Goal: Browse casually: Explore the website without a specific task or goal

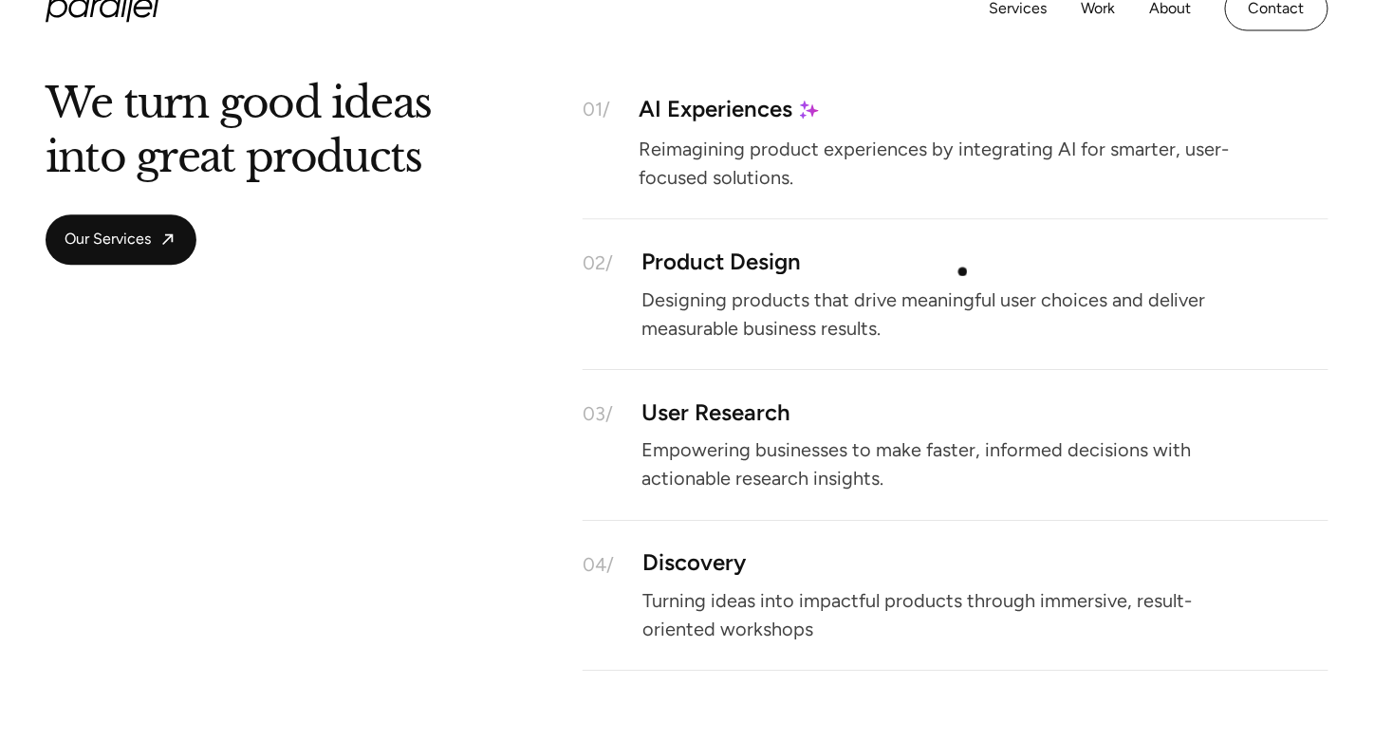
scroll to position [1709, 0]
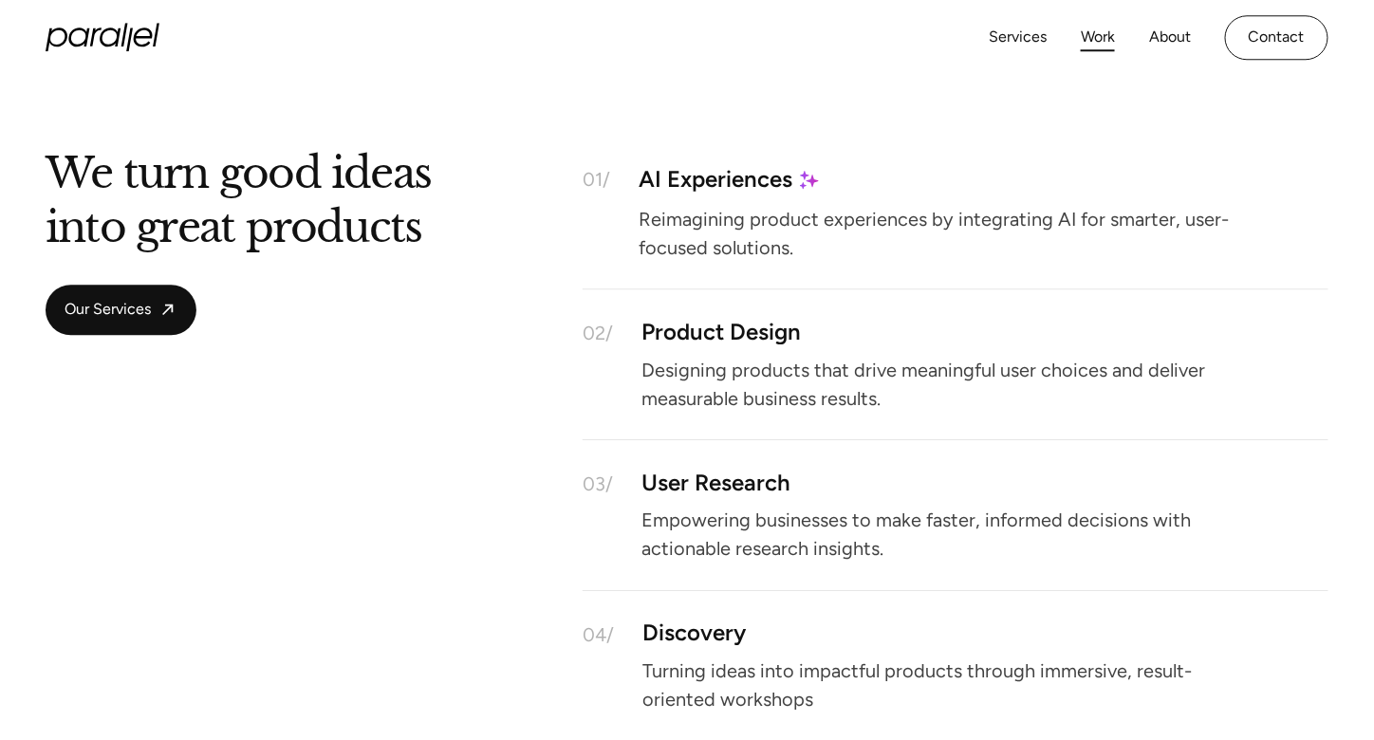
click at [1101, 40] on link "Work" at bounding box center [1098, 38] width 34 height 28
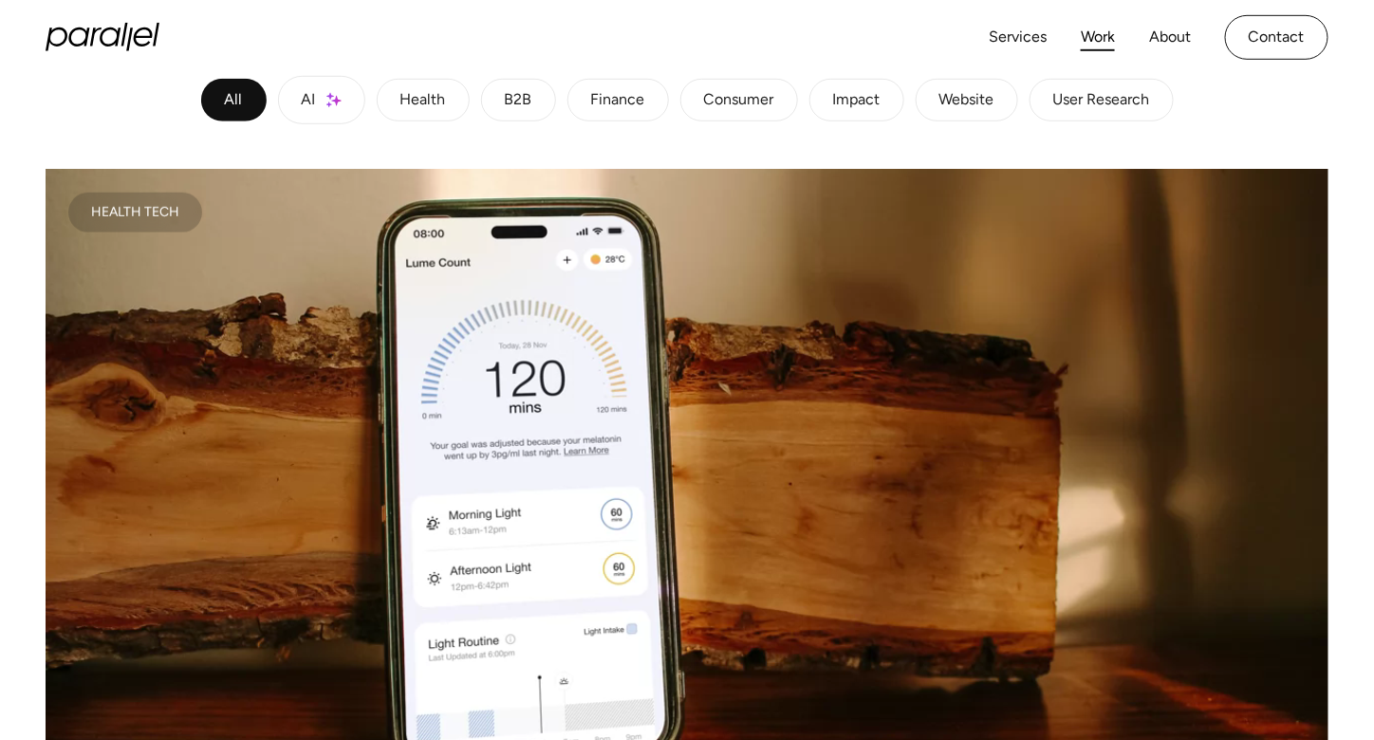
click at [630, 112] on link "Finance" at bounding box center [619, 101] width 102 height 44
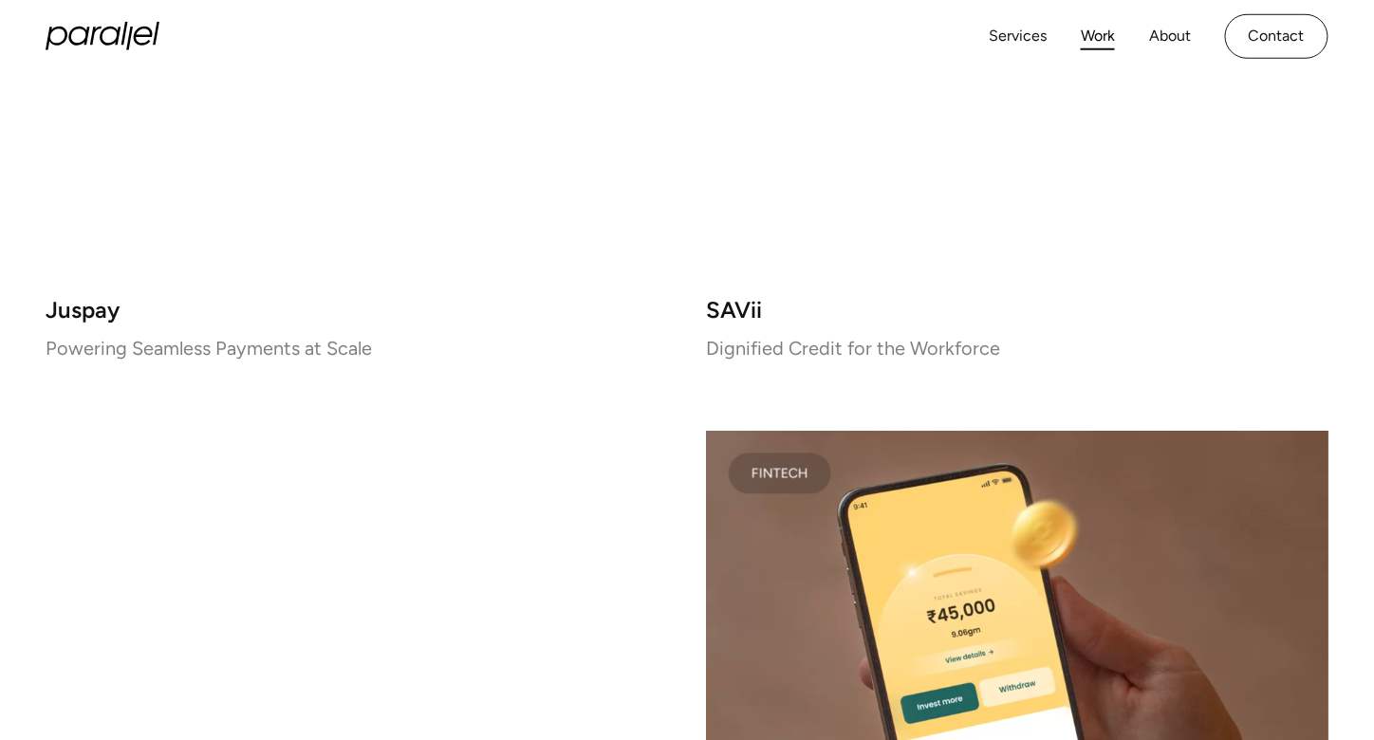
scroll to position [759, 0]
click at [1020, 41] on link "Services" at bounding box center [1018, 38] width 58 height 28
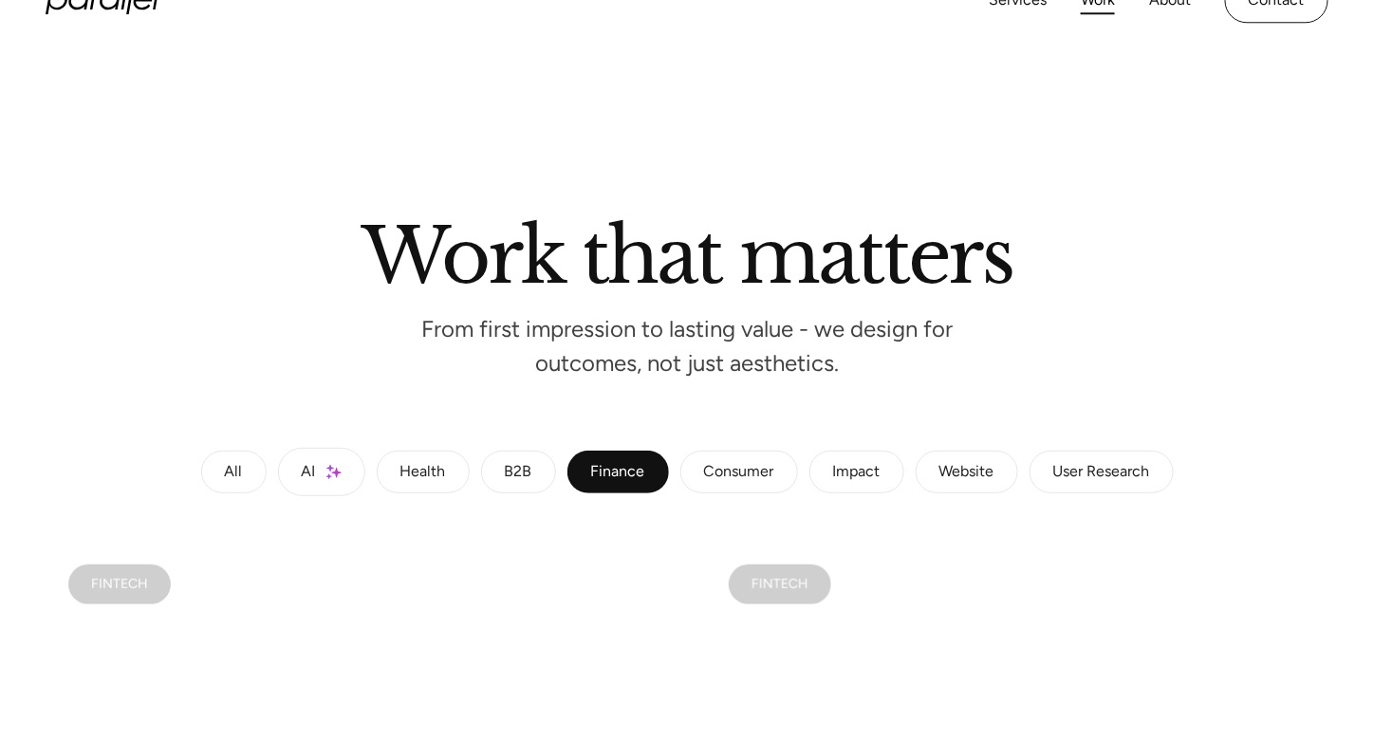
scroll to position [0, 0]
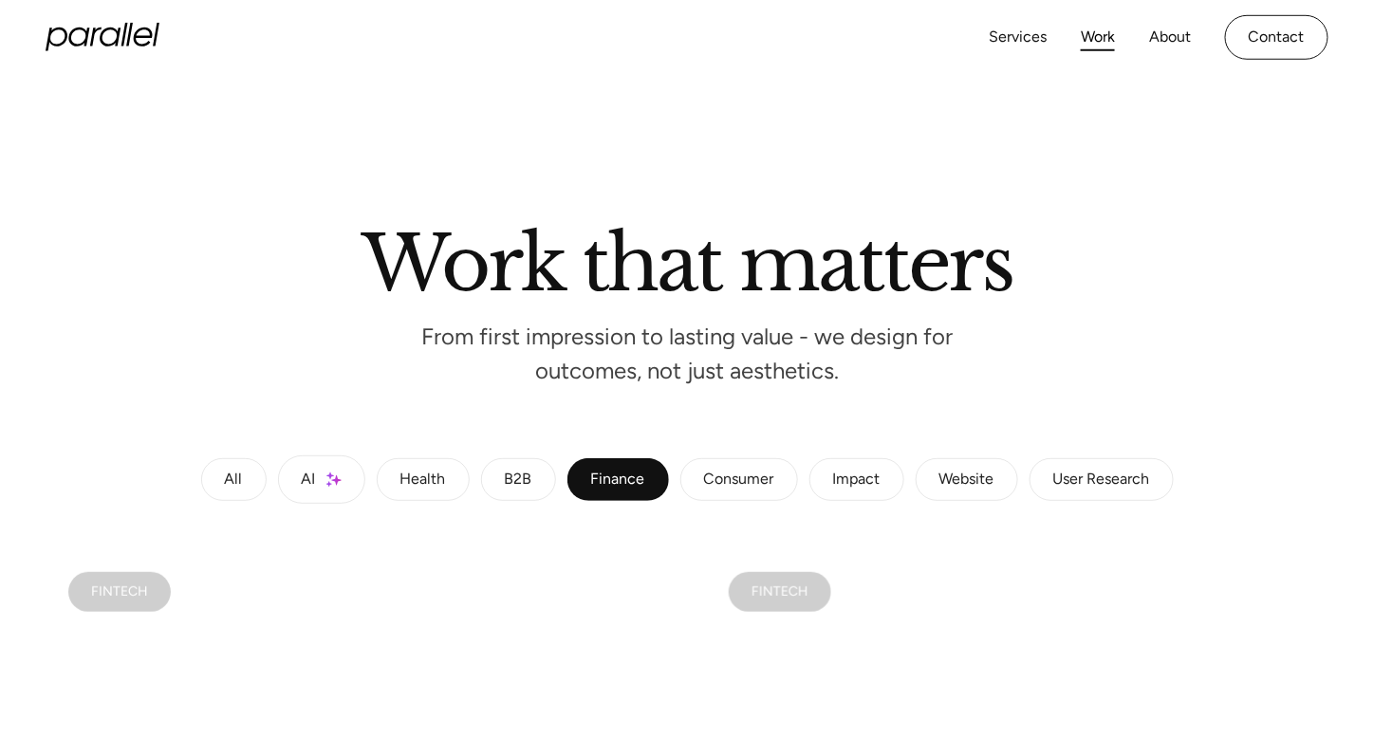
click at [144, 31] on icon "home" at bounding box center [103, 37] width 114 height 28
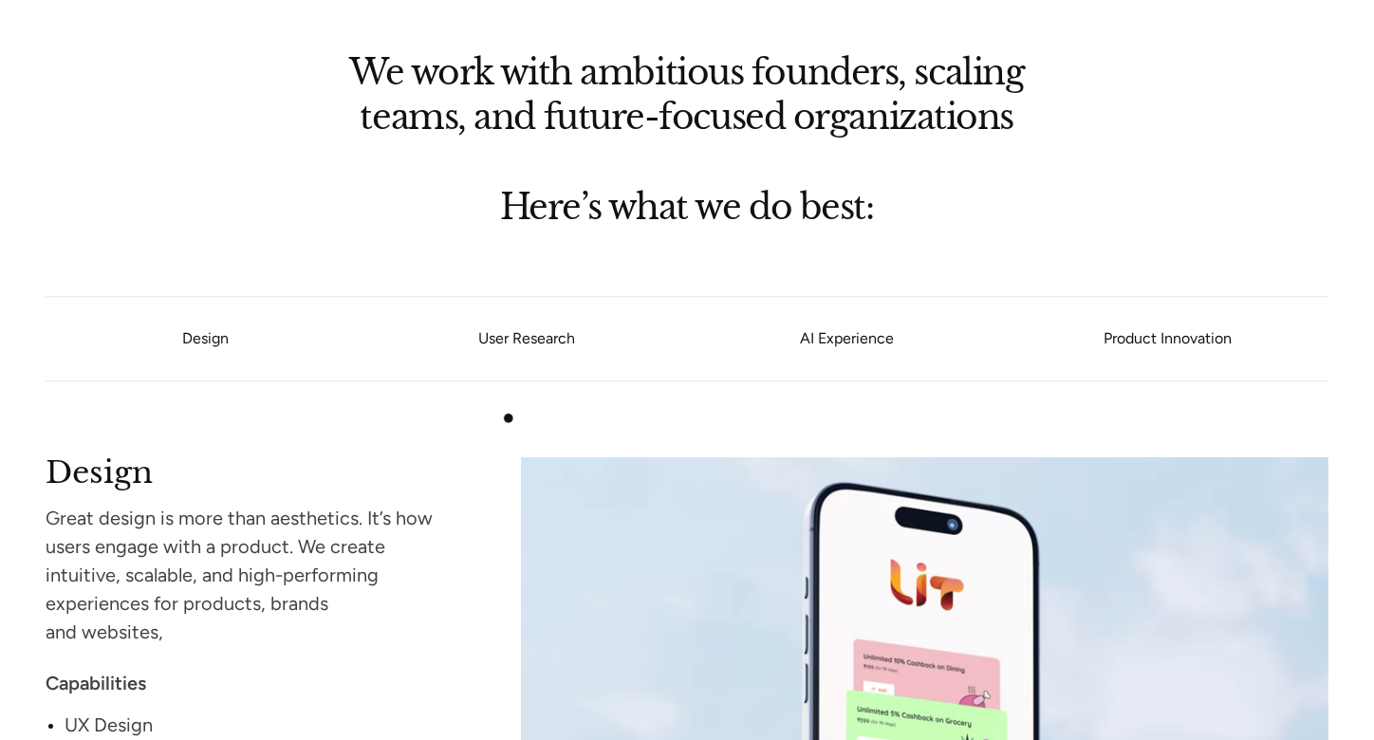
scroll to position [1519, 0]
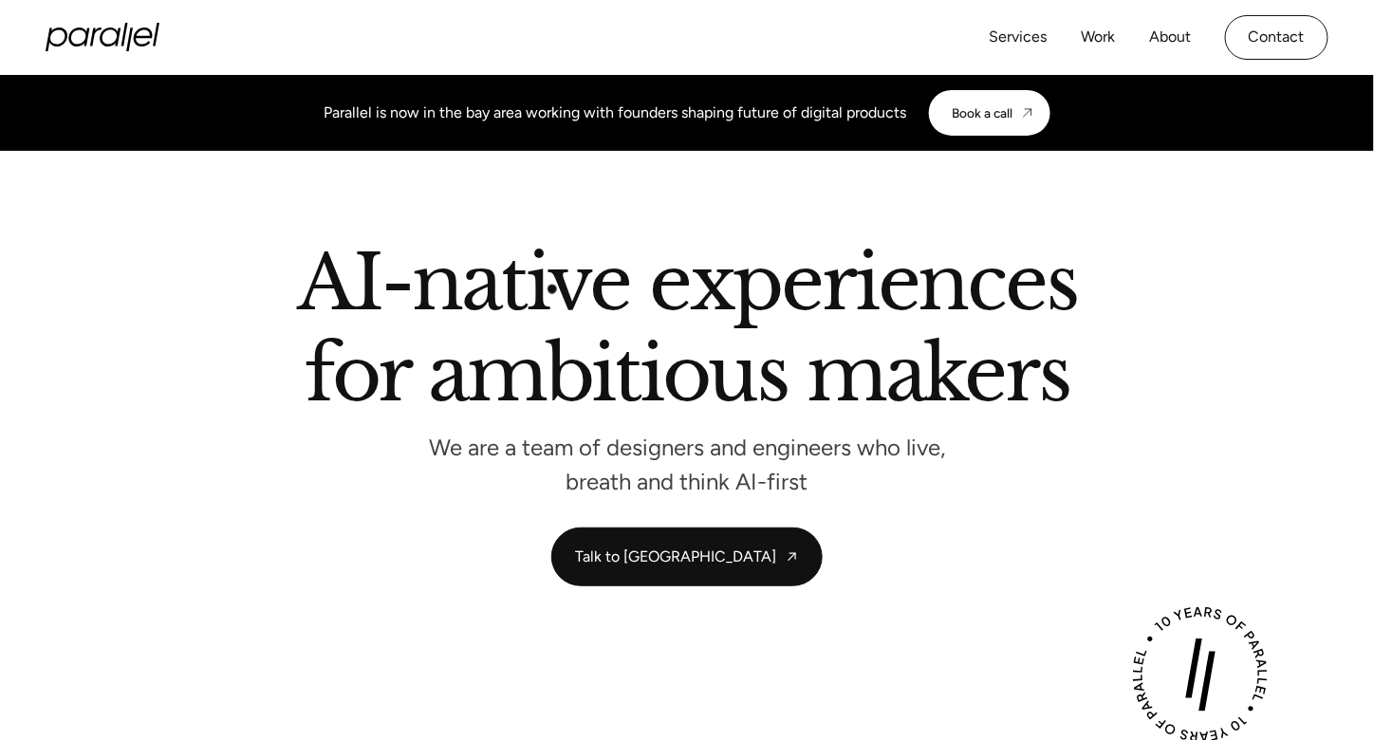
click at [555, 298] on h2 "AI-native experiences for ambitious makers" at bounding box center [687, 333] width 1082 height 174
